Goal: Navigation & Orientation: Find specific page/section

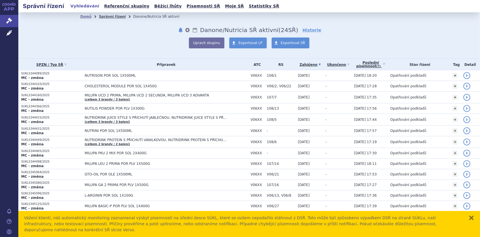
click at [107, 16] on link "Správní řízení" at bounding box center [112, 17] width 27 height 4
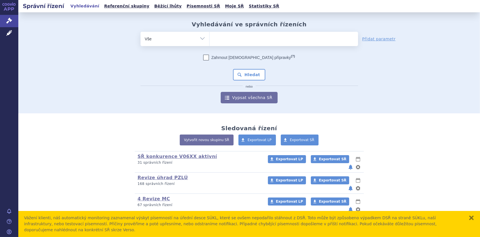
scroll to position [45, 0]
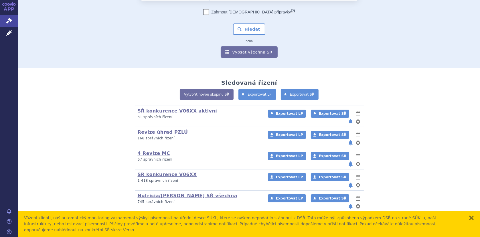
click at [172, 214] on link "Danone/Nutricia SŘ aktivní" at bounding box center [174, 216] width 72 height 5
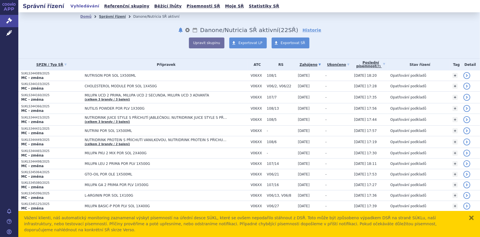
click at [109, 17] on link "Správní řízení" at bounding box center [112, 17] width 27 height 4
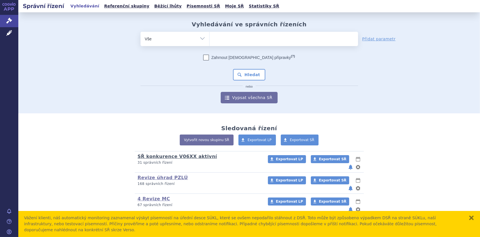
click at [167, 156] on link "SŘ konkurence V06XX aktivní" at bounding box center [178, 156] width 80 height 5
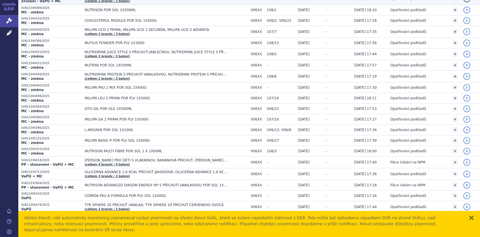
scroll to position [86, 0]
